Goal: Navigation & Orientation: Find specific page/section

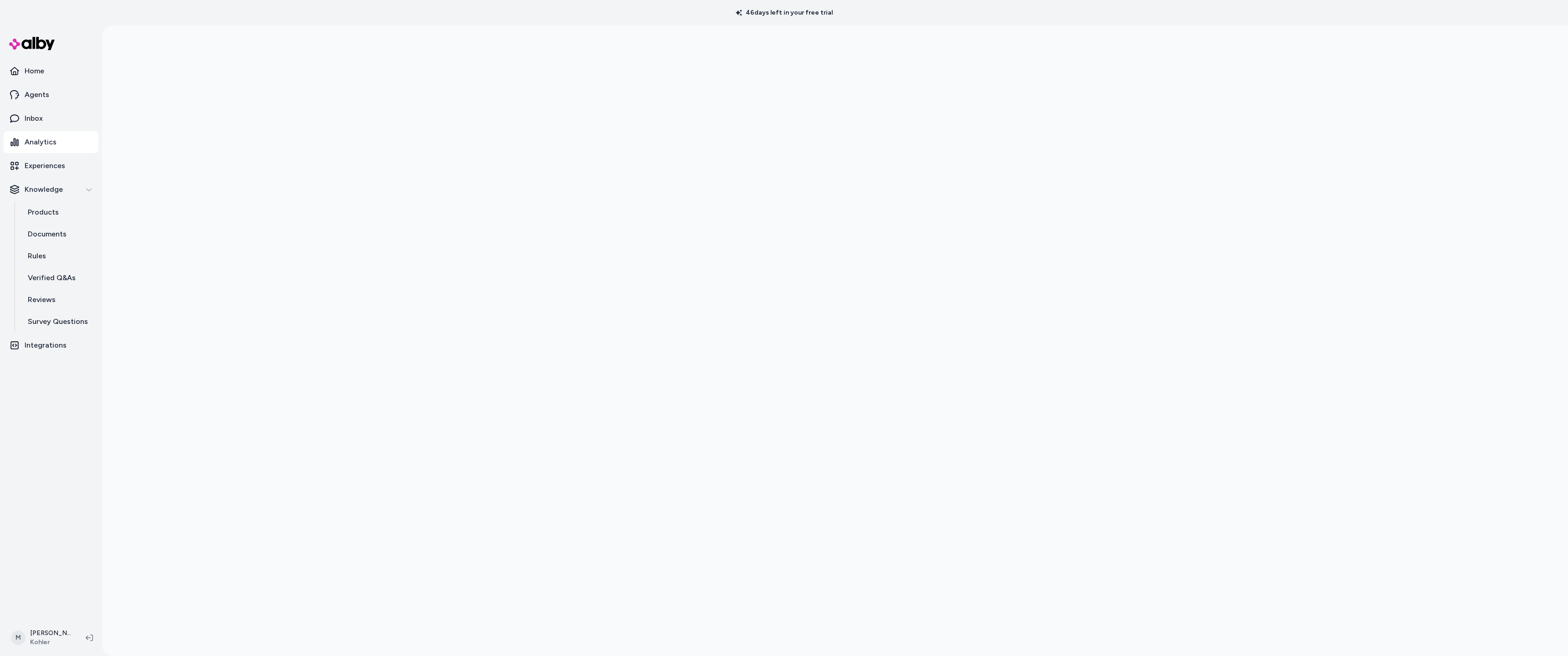
click at [359, 113] on div at bounding box center [835, 354] width 1466 height 656
click at [1216, 566] on div at bounding box center [835, 354] width 1466 height 656
click at [472, 332] on div at bounding box center [835, 354] width 1466 height 656
click at [1188, 286] on div at bounding box center [835, 354] width 1466 height 656
click at [1311, 167] on div at bounding box center [835, 354] width 1466 height 656
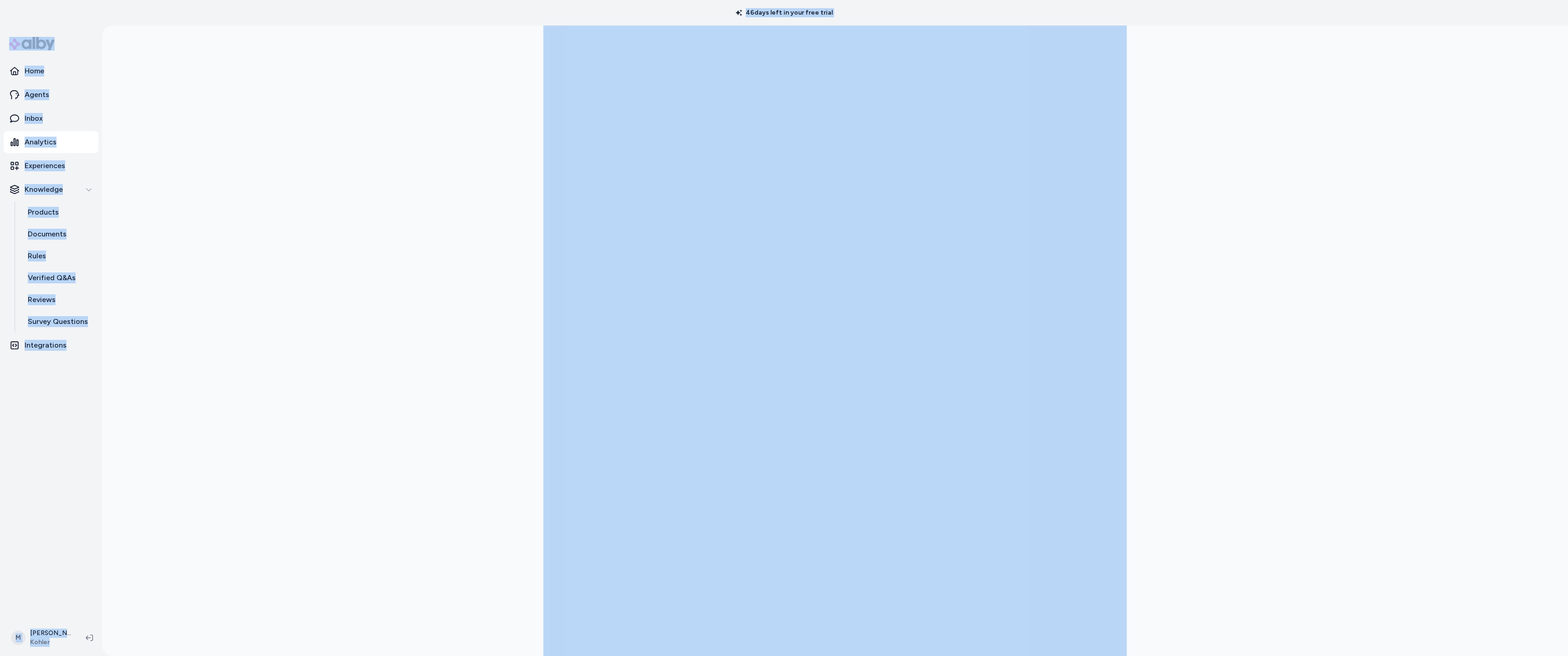
drag, startPoint x: 709, startPoint y: 605, endPoint x: 709, endPoint y: 9, distance: 596.0
click at [709, 9] on div "46 days left in your free trial" at bounding box center [784, 13] width 1568 height 26
